Goal: Task Accomplishment & Management: Manage account settings

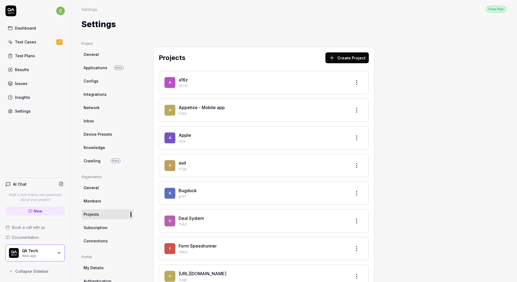
click at [37, 255] on div "Web app" at bounding box center [38, 255] width 32 height 4
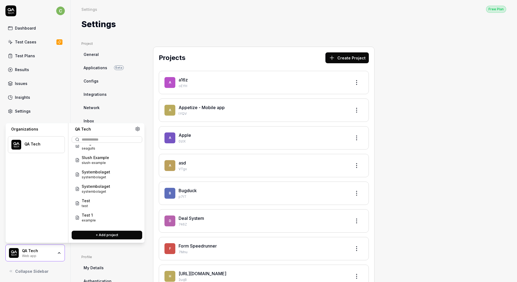
scroll to position [359, 0]
click at [117, 193] on div "Testson testson" at bounding box center [107, 189] width 68 height 14
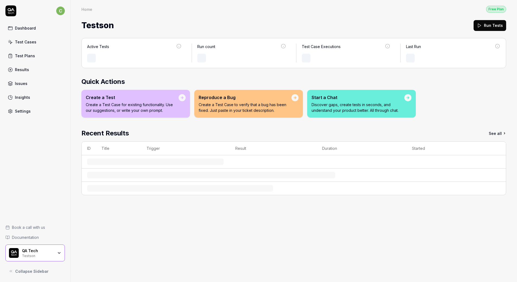
click at [26, 25] on div "Dashboard" at bounding box center [25, 28] width 21 height 6
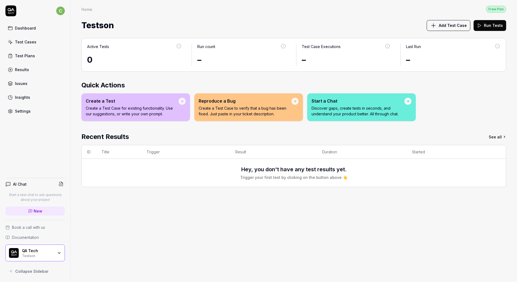
click at [16, 33] on link "Dashboard" at bounding box center [34, 28] width 59 height 11
click at [504, 8] on div "Free Plan" at bounding box center [496, 9] width 20 height 7
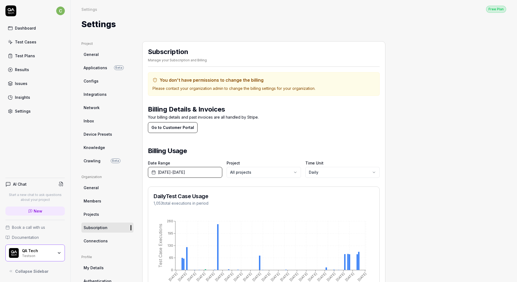
click at [174, 131] on button "Go to Customer Portal" at bounding box center [173, 127] width 50 height 11
click at [45, 256] on div "Testson" at bounding box center [38, 255] width 32 height 4
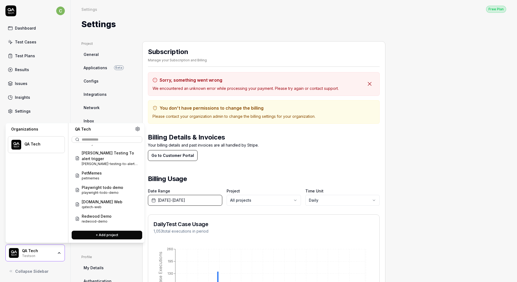
scroll to position [416, 0]
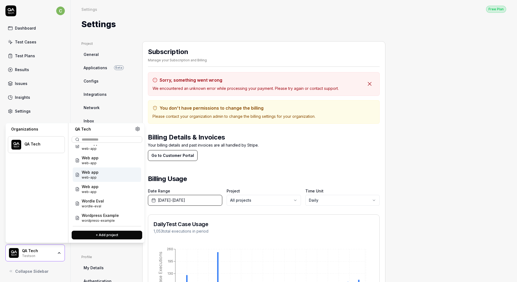
click at [98, 176] on div "Web app web-app" at bounding box center [107, 175] width 68 height 14
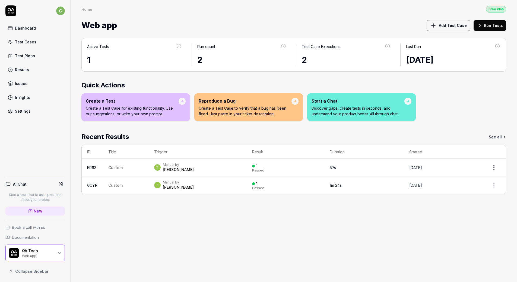
click at [30, 110] on div "Settings" at bounding box center [23, 111] width 16 height 6
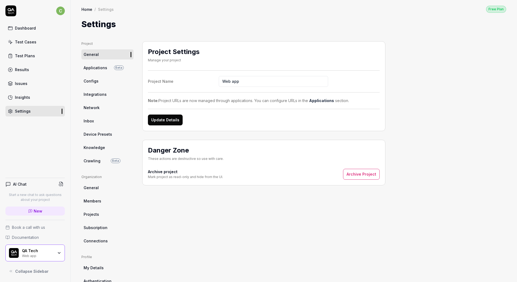
click at [102, 226] on span "Subscription" at bounding box center [96, 228] width 24 height 6
